Goal: Information Seeking & Learning: Find specific page/section

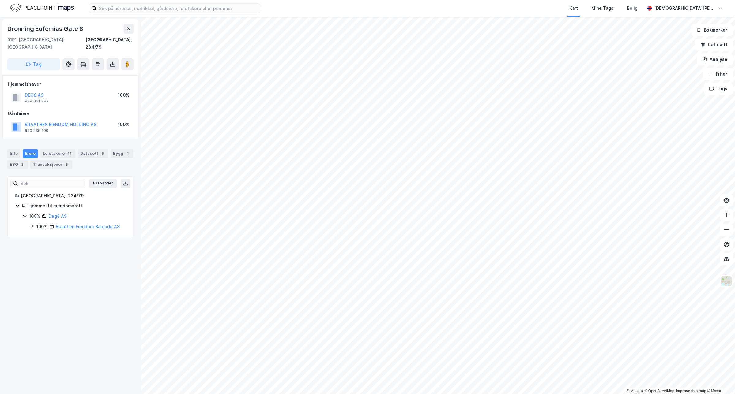
click at [508, 0] on div "Kart Mine Tags Bolig [PERSON_NAME] © Mapbox © OpenStreetMap Improve this map © …" at bounding box center [367, 197] width 735 height 394
click at [440, 12] on div "Kart Mine Tags Bolig [PERSON_NAME] © Mapbox © OpenStreetMap Improve this map © …" at bounding box center [367, 197] width 735 height 394
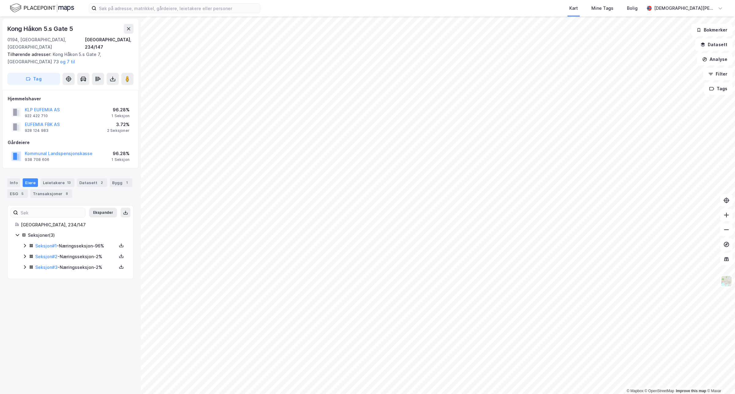
click at [390, 394] on html "Kart Mine Tags Bolig [PERSON_NAME] © Mapbox © OpenStreetMap Improve this map © …" at bounding box center [367, 197] width 735 height 394
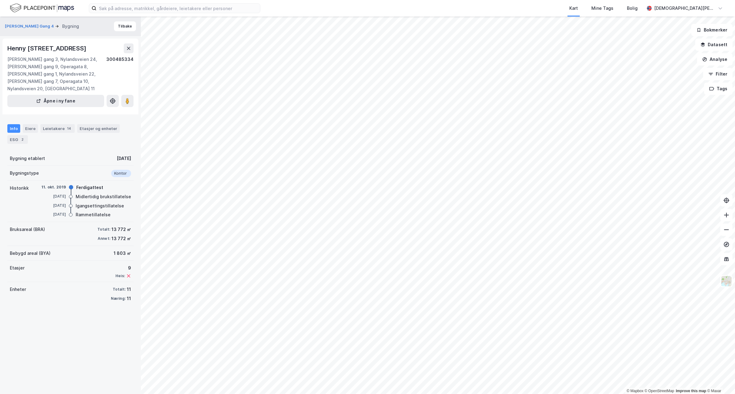
click at [31, 122] on div "Info Eiere Leietakere 14 Etasjer og enheter ESG 2" at bounding box center [70, 131] width 141 height 29
click at [30, 129] on div "Eiere" at bounding box center [30, 128] width 15 height 9
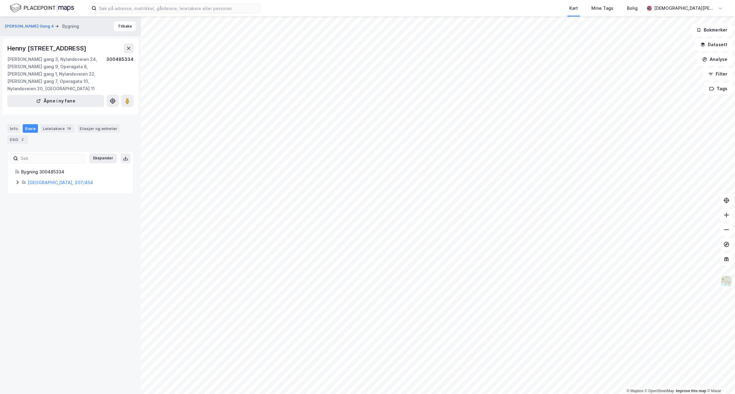
click at [32, 131] on div "Eiere" at bounding box center [30, 128] width 15 height 9
